Goal: Task Accomplishment & Management: Use online tool/utility

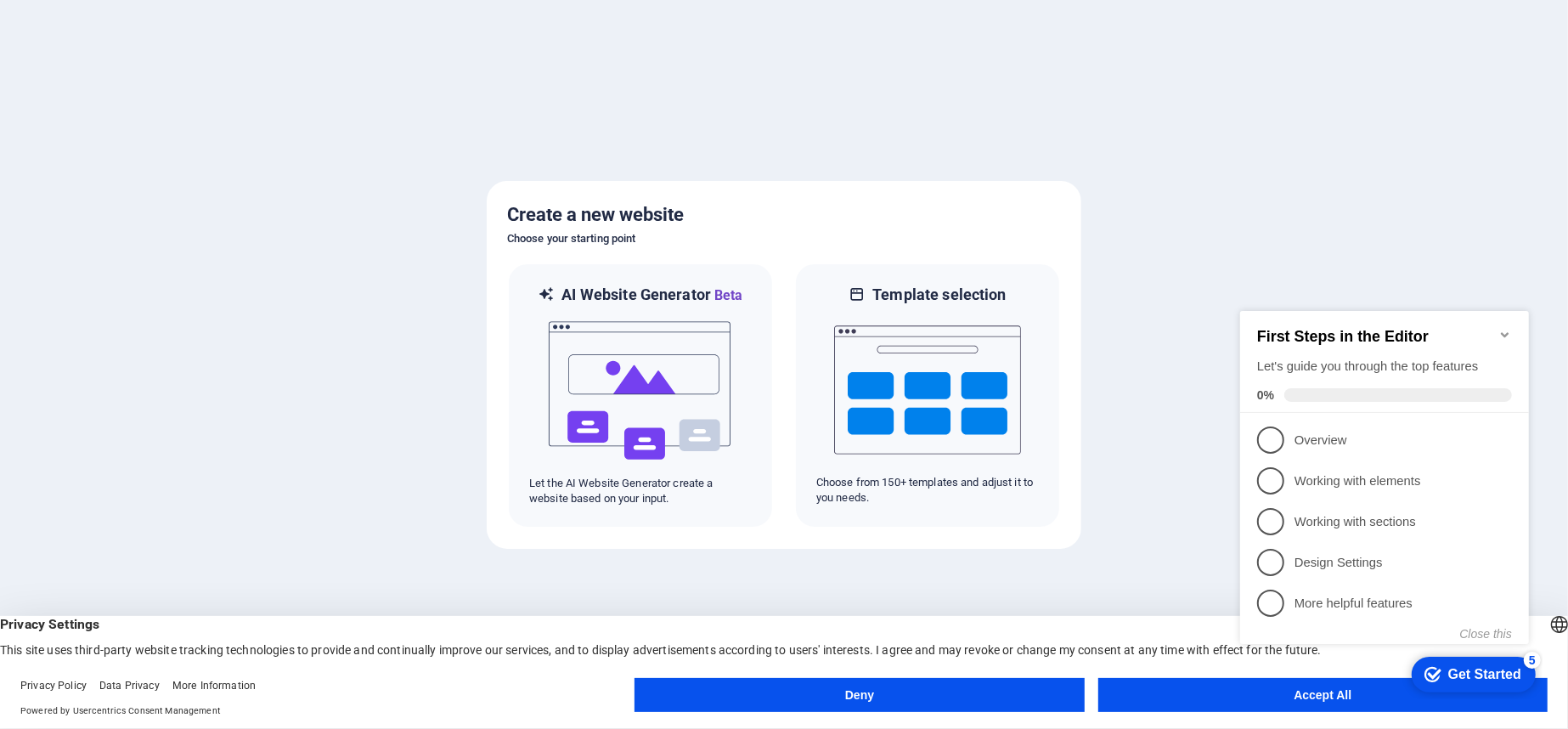
click at [1220, 700] on button "Accept All" at bounding box center [1323, 694] width 449 height 34
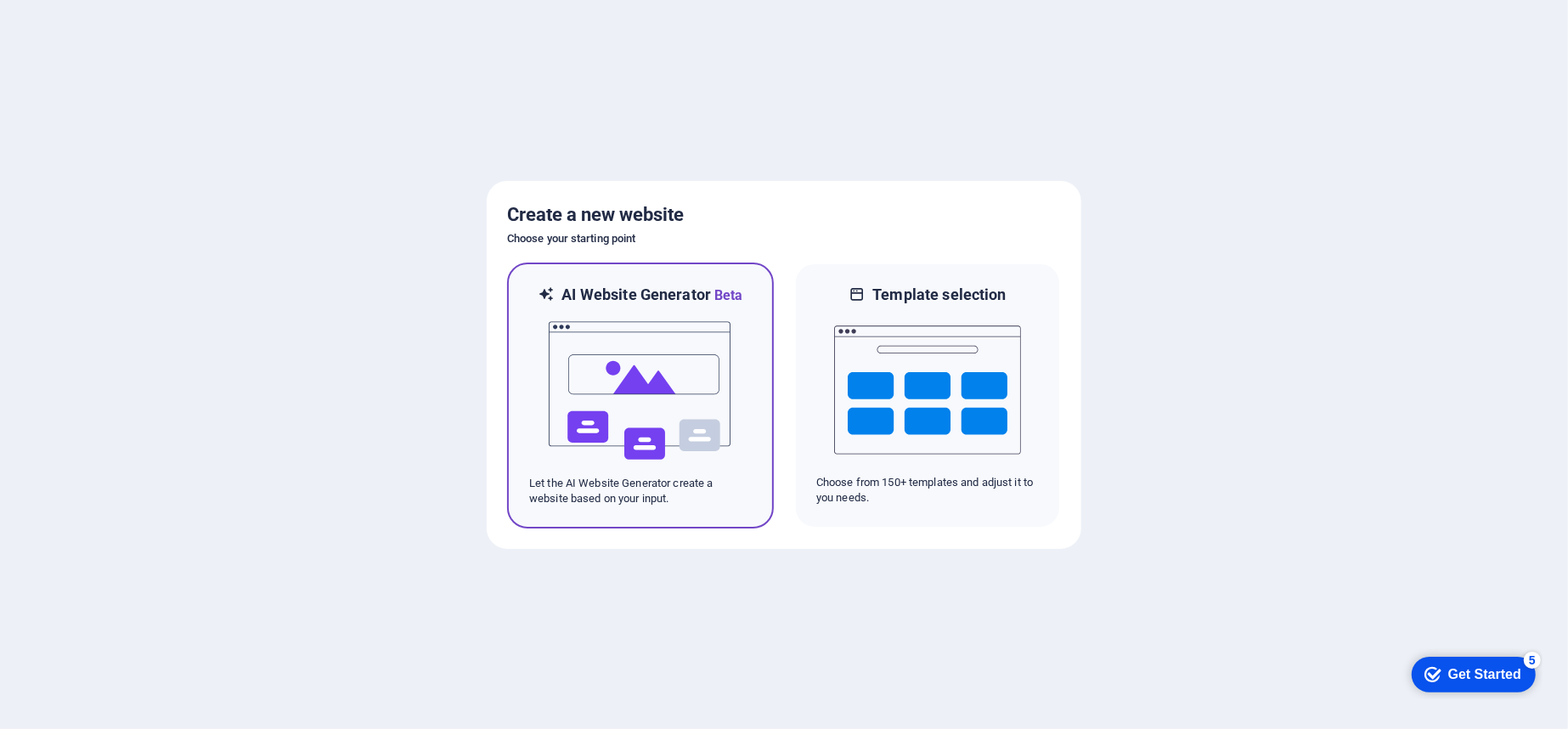
click at [657, 373] on img at bounding box center [640, 390] width 187 height 170
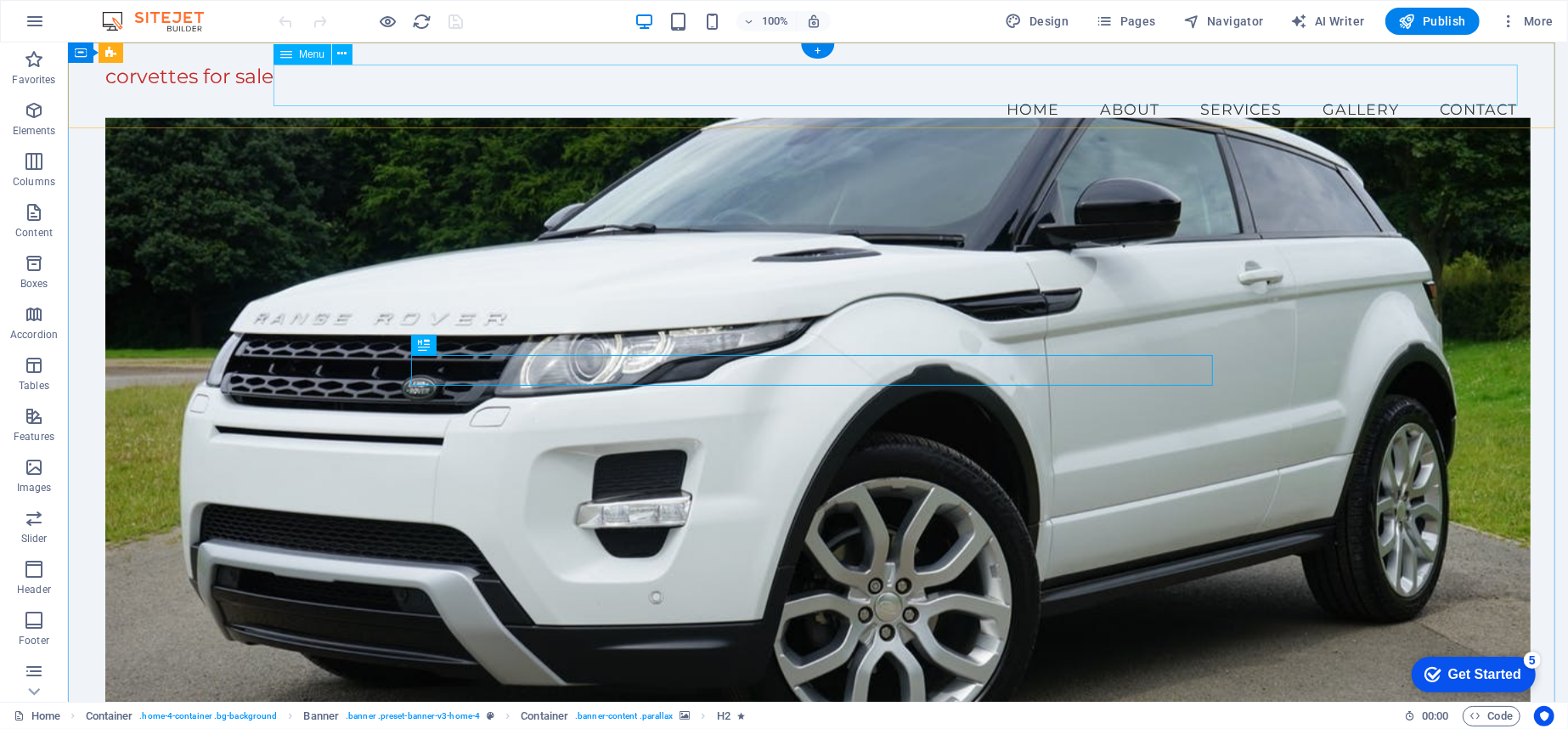
click at [1021, 88] on nav "Home About Services Gallery Contact" at bounding box center [817, 109] width 1426 height 42
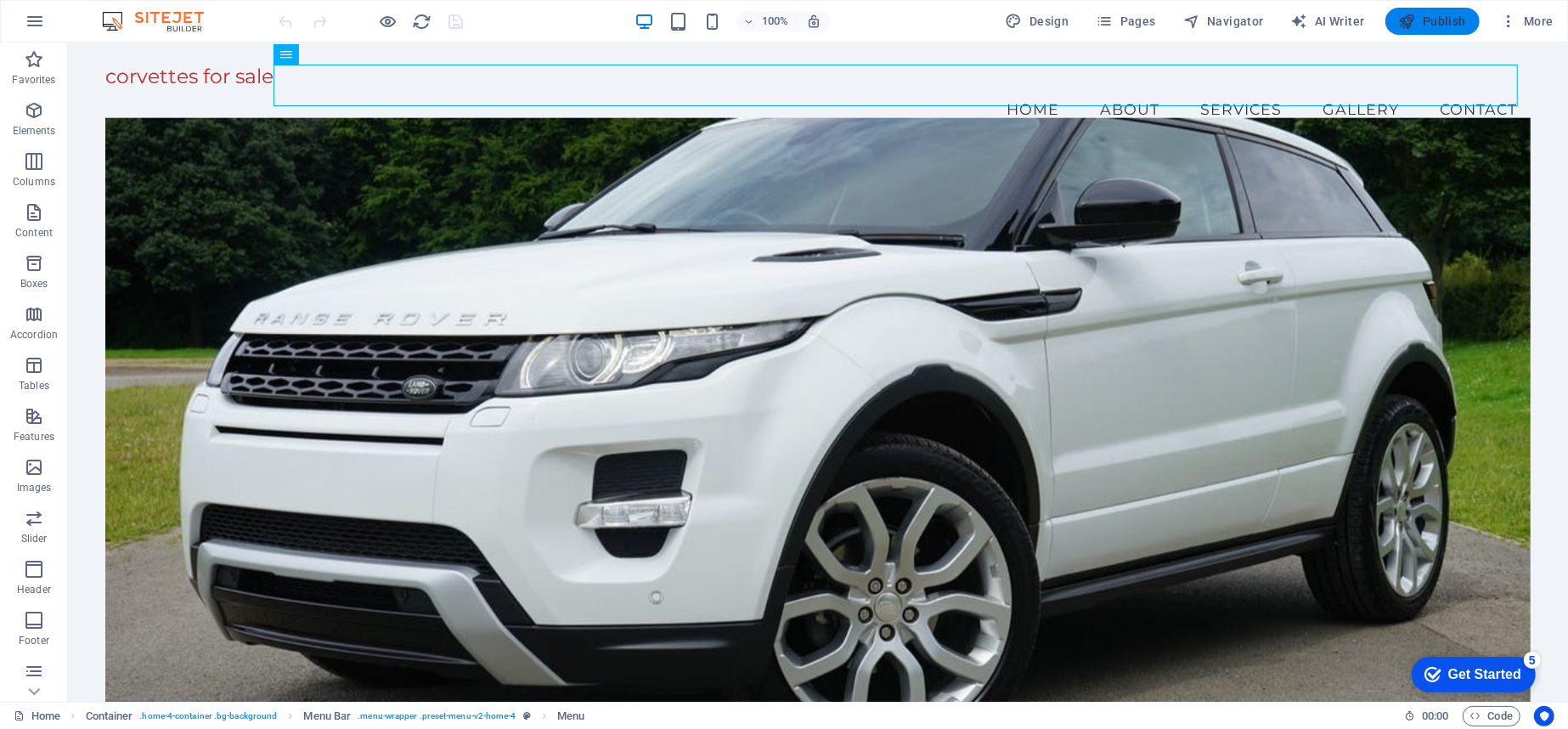
click at [1452, 28] on span "Publish" at bounding box center [1432, 22] width 67 height 17
